Goal: Information Seeking & Learning: Check status

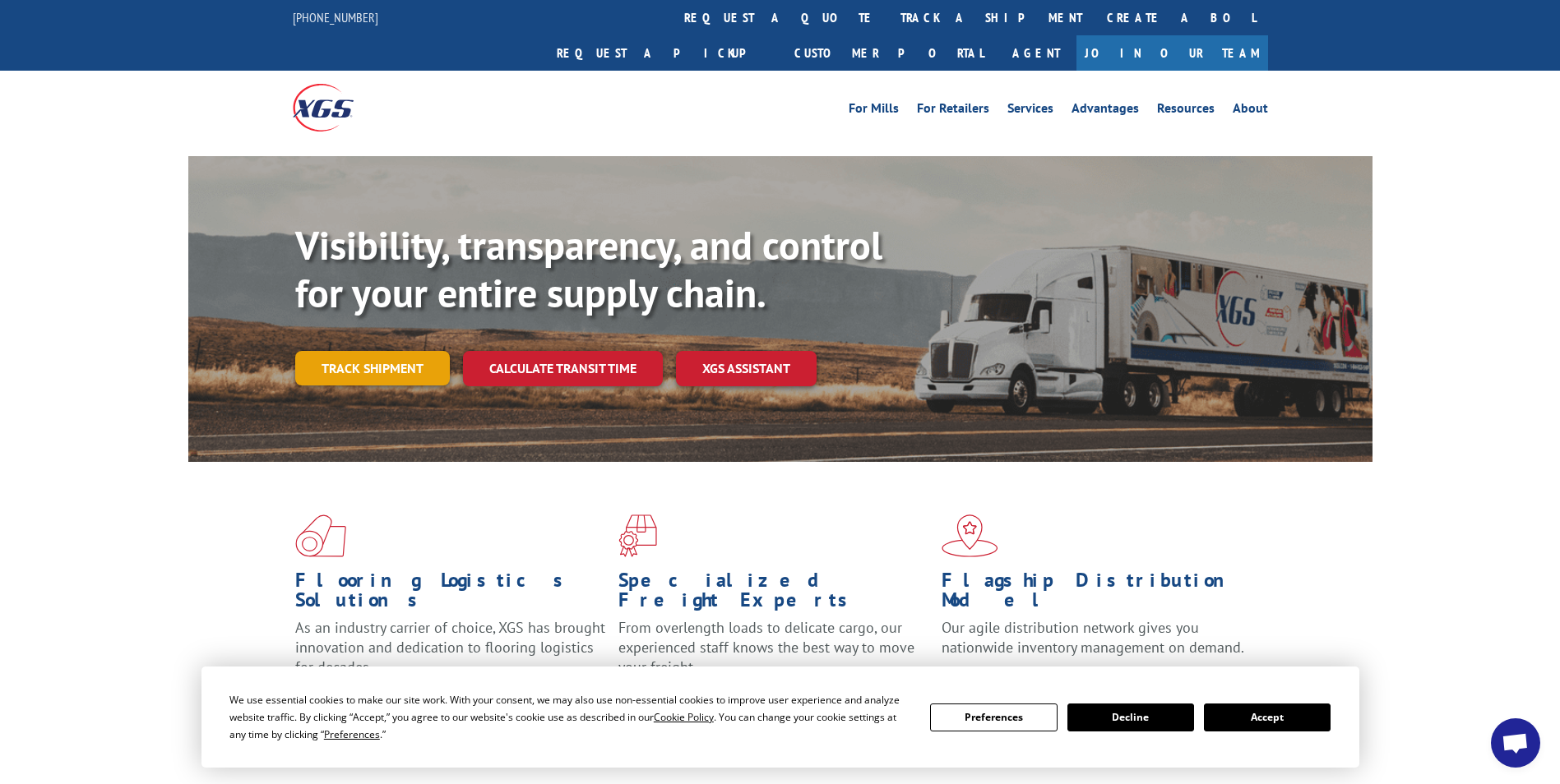
click at [416, 351] on link "Track shipment" at bounding box center [372, 368] width 154 height 34
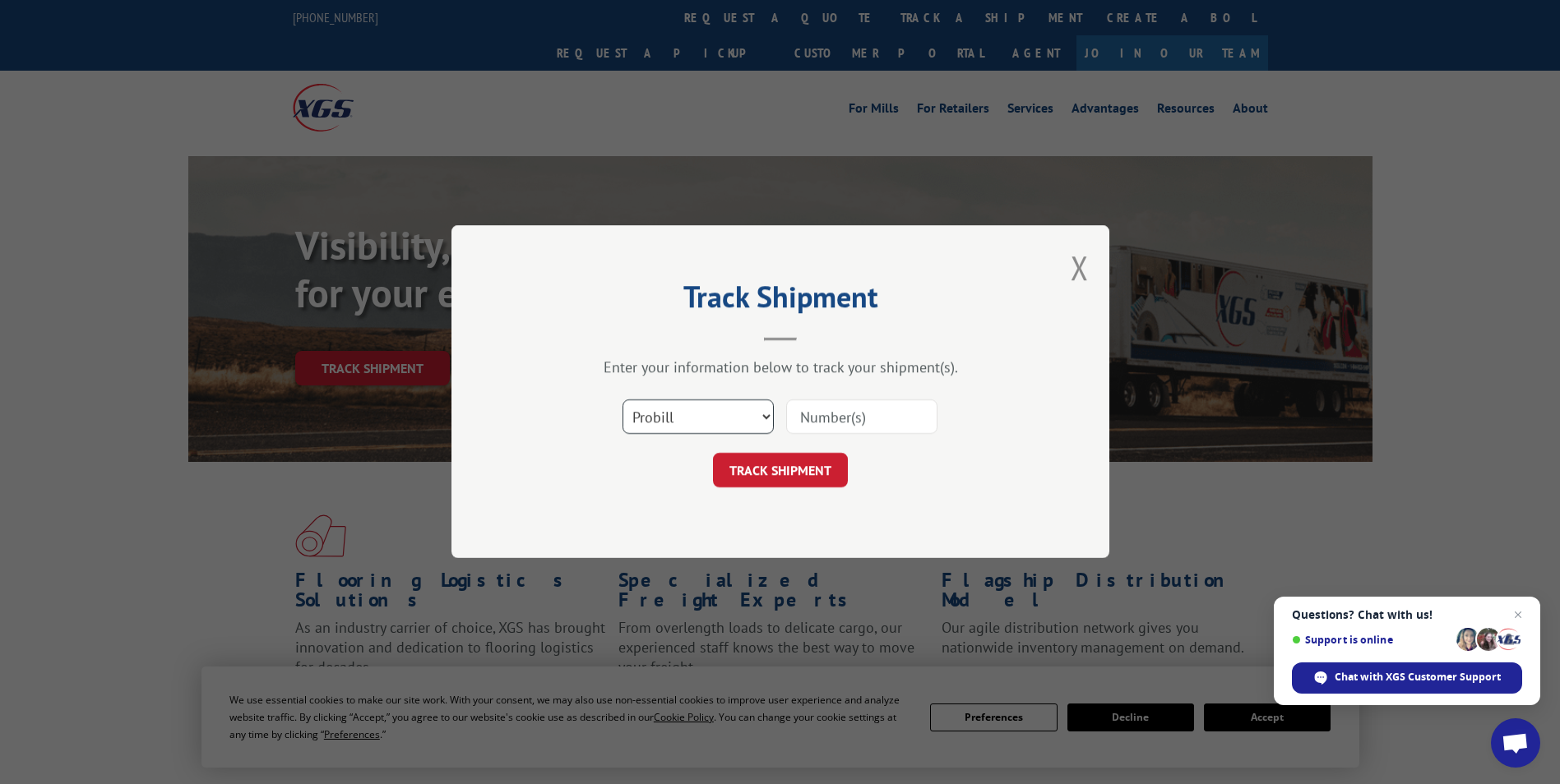
click at [763, 418] on select "Select category... Probill BOL PO" at bounding box center [697, 417] width 151 height 34
select select "bol"
click at [622, 400] on select "Select category... Probill BOL PO" at bounding box center [697, 417] width 151 height 34
paste input "54401954"
type input "54401954"
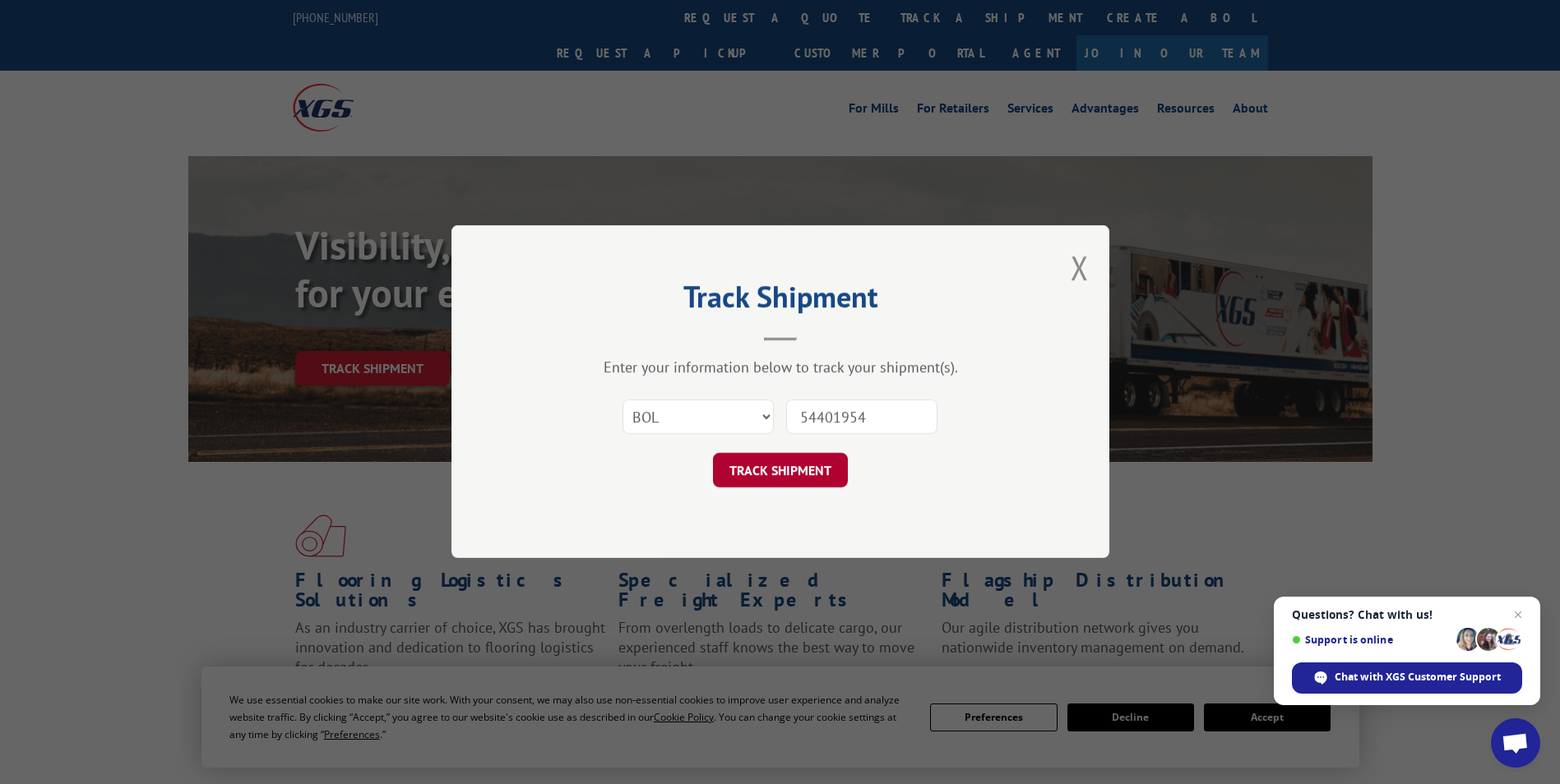
click at [817, 472] on button "TRACK SHIPMENT" at bounding box center [780, 471] width 135 height 34
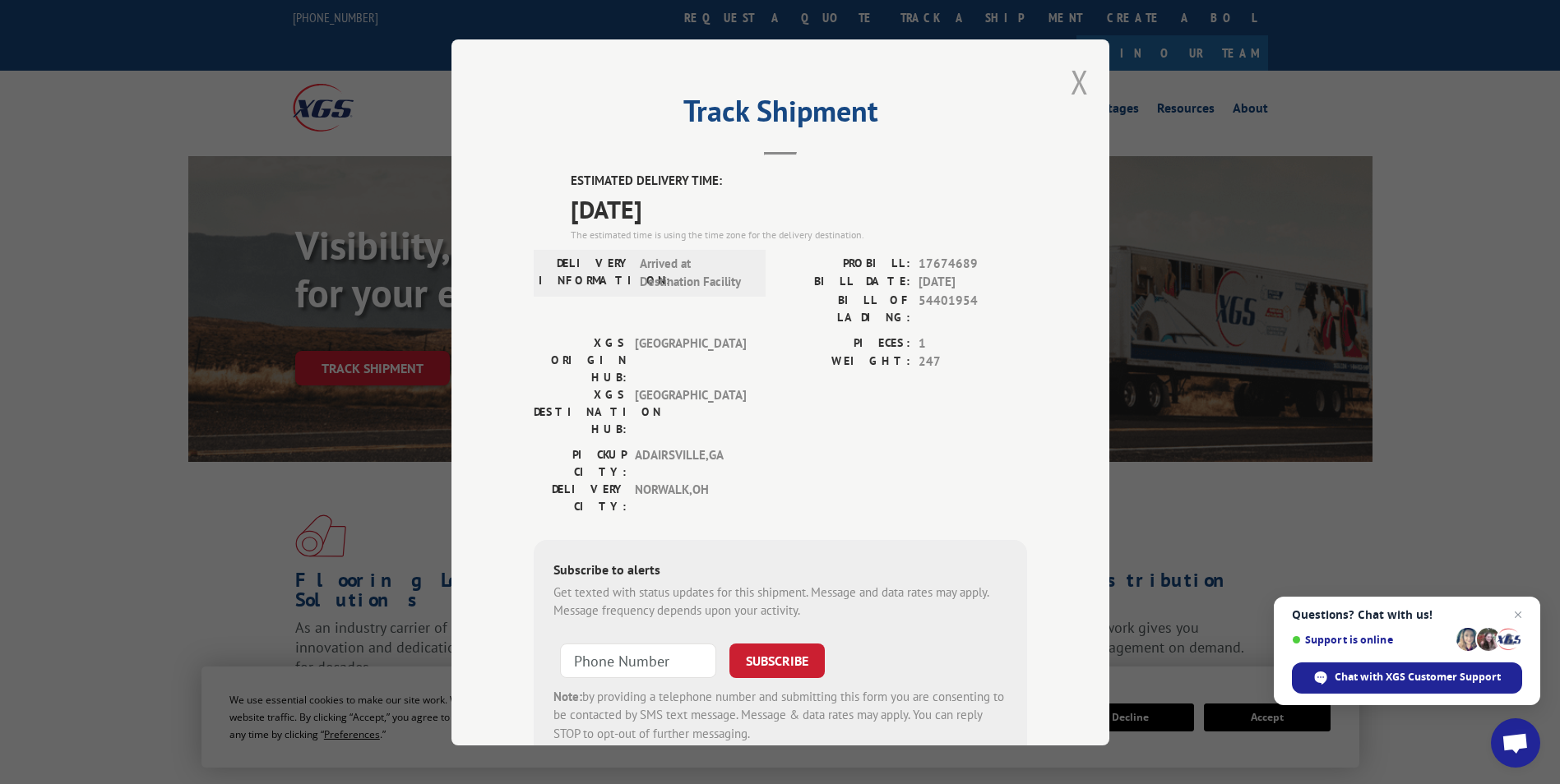
click at [1071, 81] on button "Close modal" at bounding box center [1079, 81] width 19 height 44
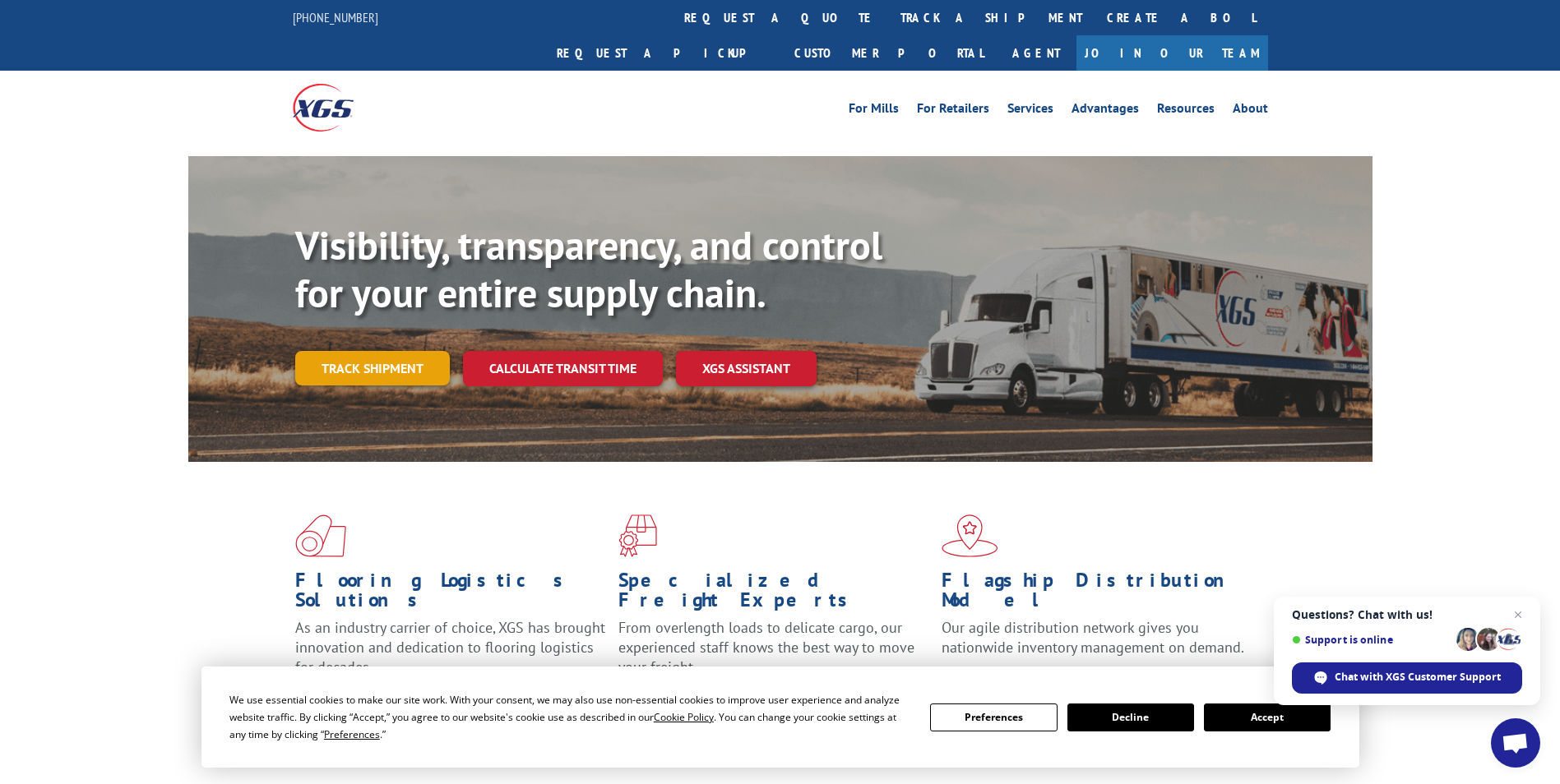
click at [401, 351] on link "Track shipment" at bounding box center [372, 368] width 154 height 34
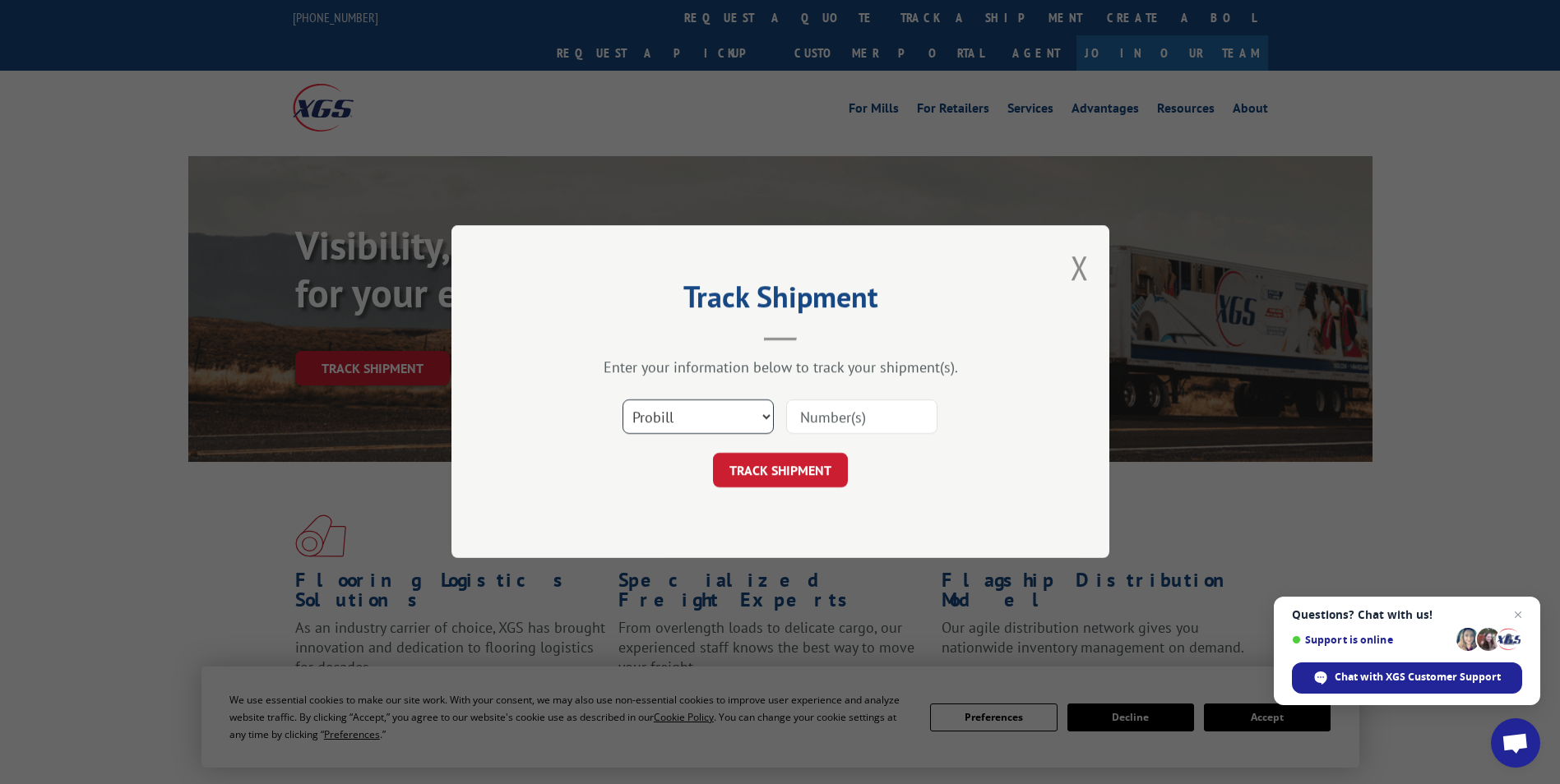
click at [767, 412] on select "Select category... Probill BOL PO" at bounding box center [697, 417] width 151 height 34
select select "bol"
click at [622, 400] on select "Select category... Probill BOL PO" at bounding box center [697, 417] width 151 height 34
click at [869, 423] on input at bounding box center [862, 417] width 151 height 34
paste input "54398938"
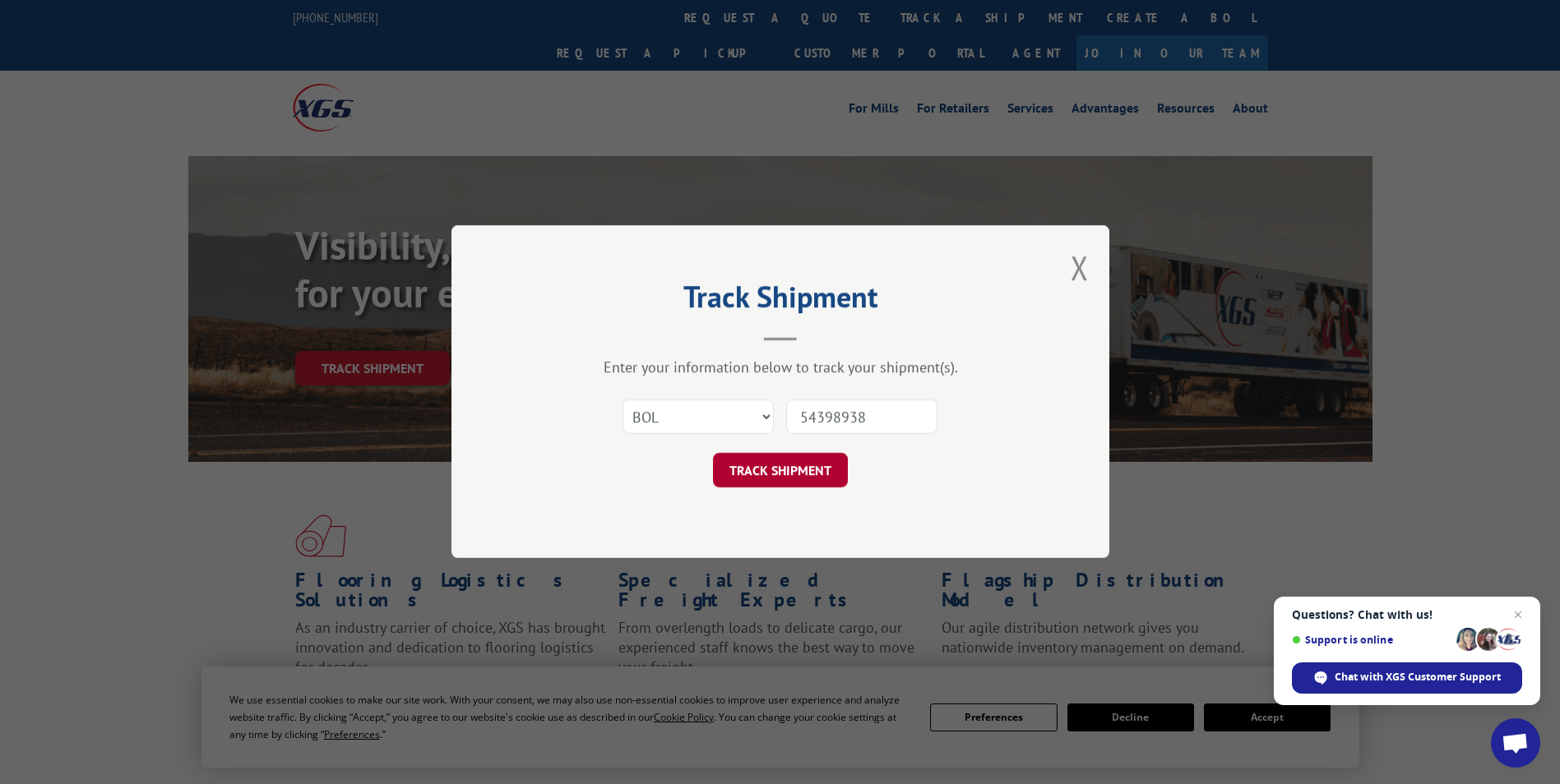
type input "54398938"
click at [813, 468] on button "TRACK SHIPMENT" at bounding box center [780, 471] width 135 height 34
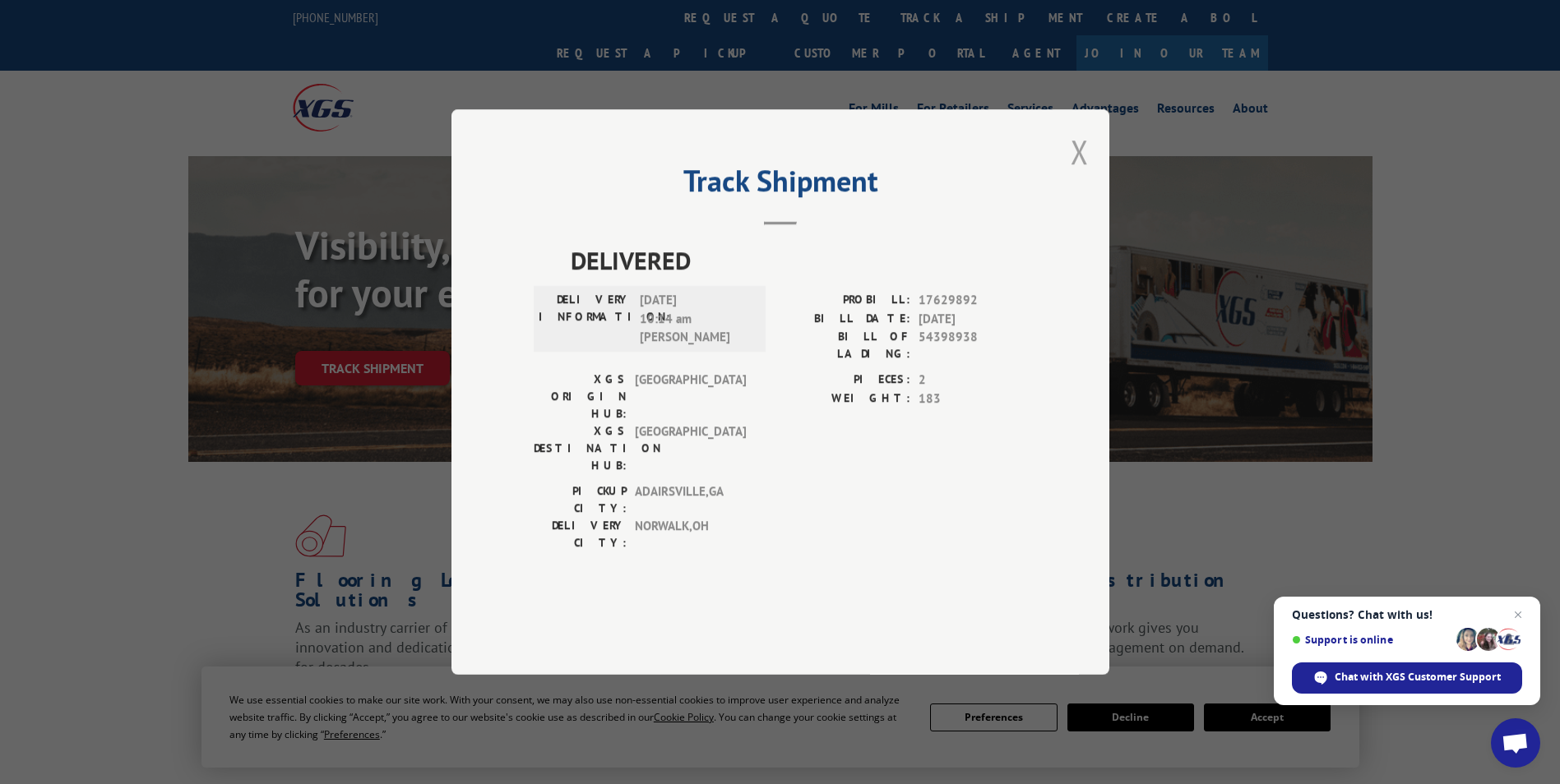
click at [1074, 174] on button "Close modal" at bounding box center [1079, 151] width 19 height 44
